Goal: Navigation & Orientation: Go to known website

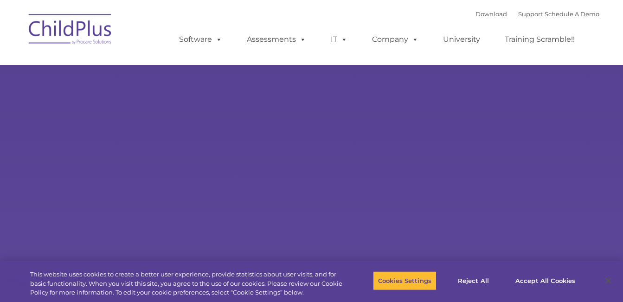
select select "MEDIUM"
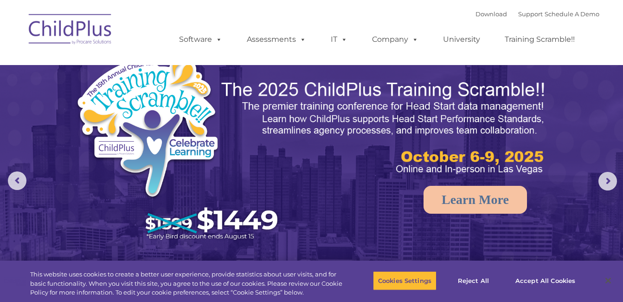
click at [57, 30] on img at bounding box center [70, 30] width 93 height 46
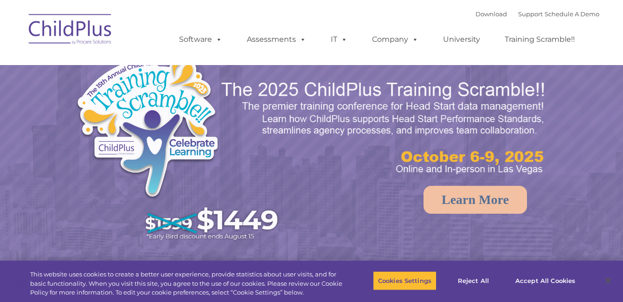
select select "MEDIUM"
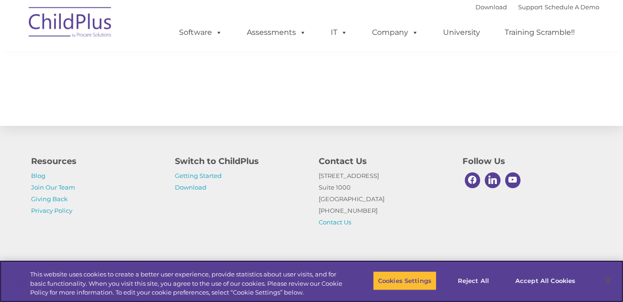
scroll to position [1073, 0]
